Goal: Information Seeking & Learning: Learn about a topic

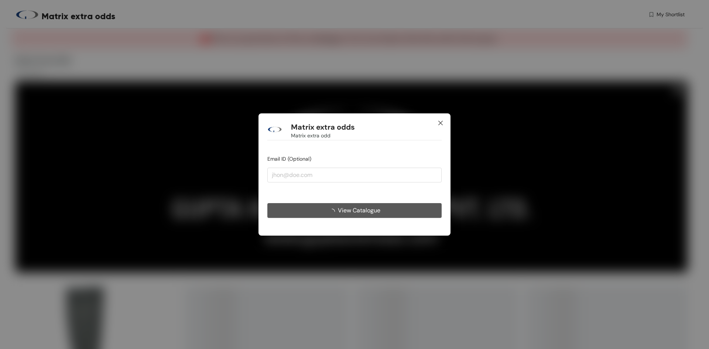
click at [436, 119] on span "Close" at bounding box center [440, 123] width 20 height 20
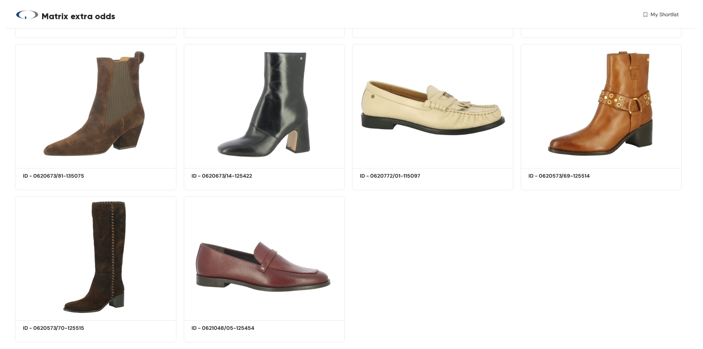
scroll to position [857, 0]
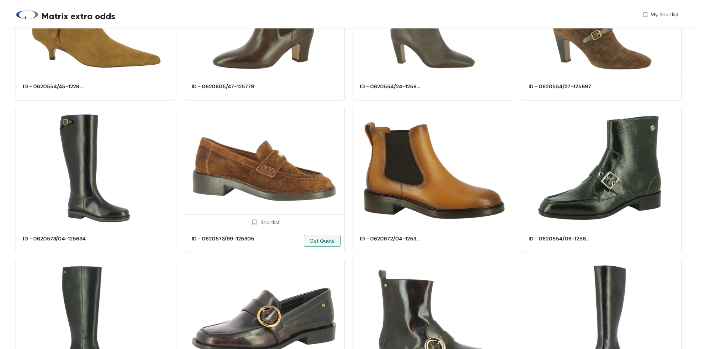
scroll to position [488, 0]
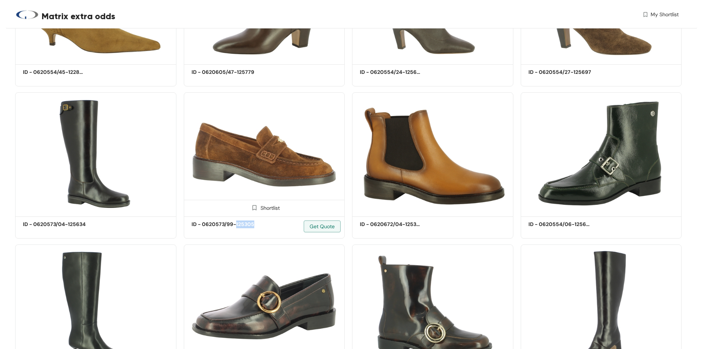
drag, startPoint x: 257, startPoint y: 224, endPoint x: 237, endPoint y: 226, distance: 20.8
click at [237, 226] on div "ID - 0620573/99-125305 Get Quote" at bounding box center [265, 229] width 146 height 18
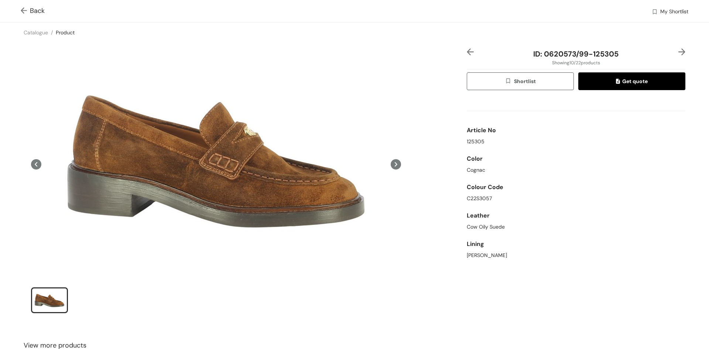
click at [28, 10] on img at bounding box center [25, 11] width 9 height 8
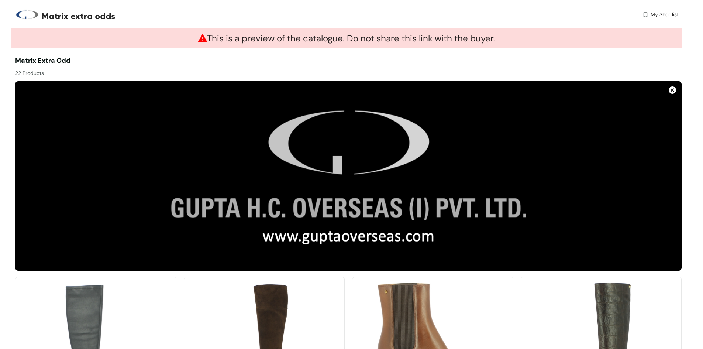
click at [671, 89] on img at bounding box center [672, 89] width 7 height 7
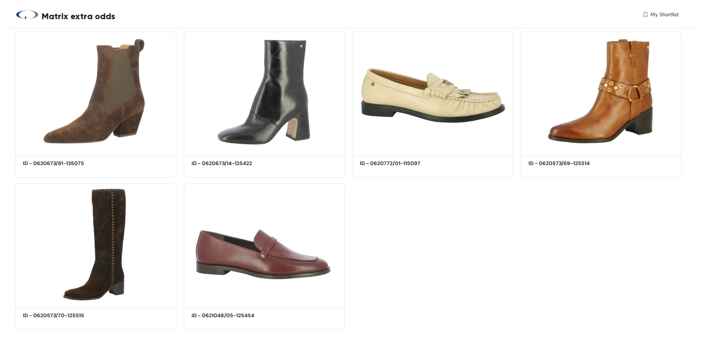
scroll to position [663, 0]
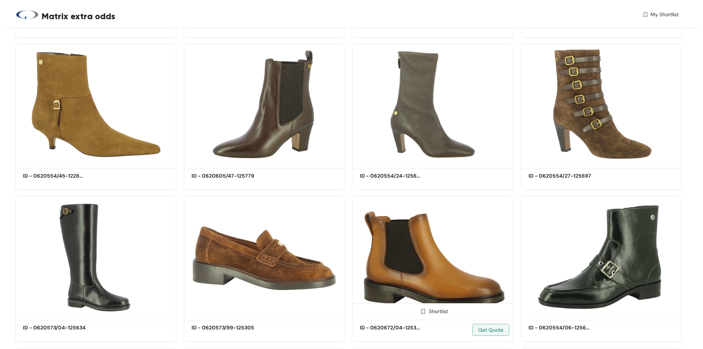
scroll to position [246, 0]
